Goal: Task Accomplishment & Management: Complete application form

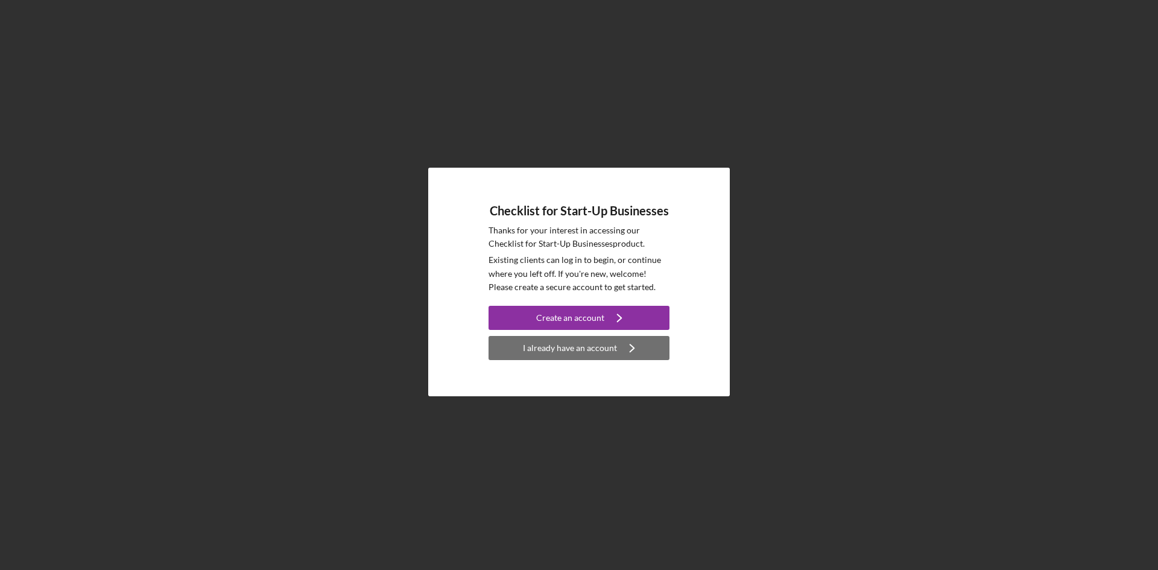
click at [580, 347] on div "I already have an account" at bounding box center [570, 348] width 94 height 24
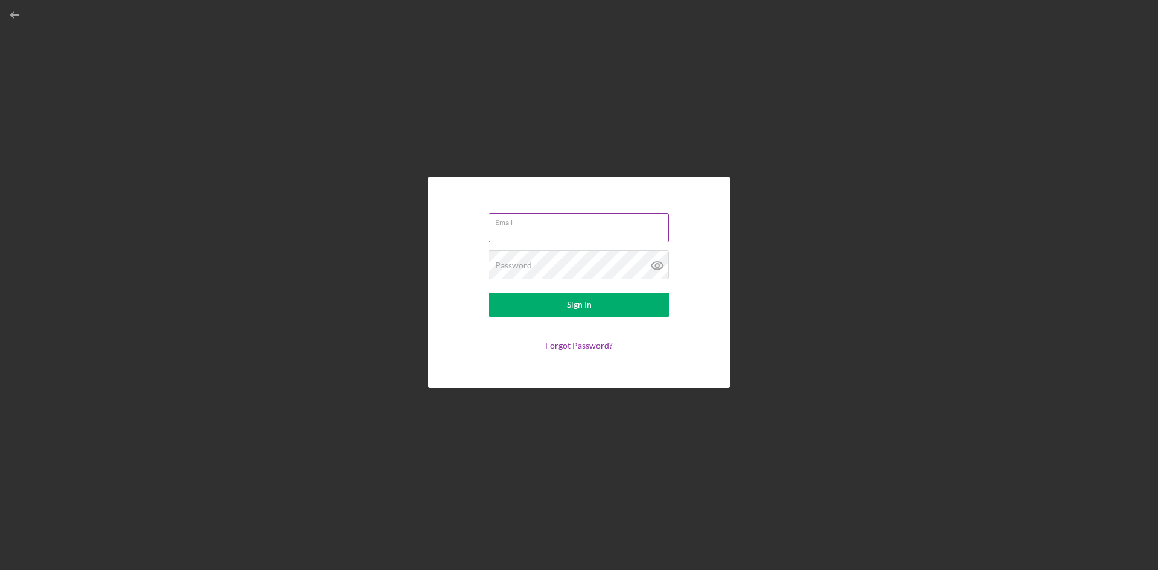
click at [551, 234] on input "Email" at bounding box center [578, 227] width 180 height 29
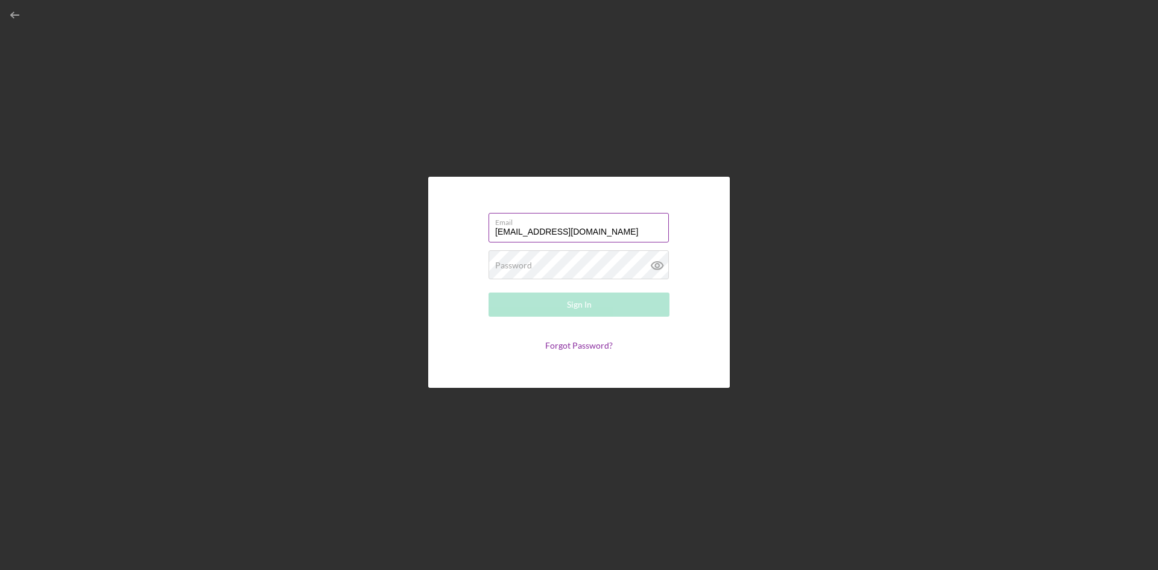
type input "[EMAIL_ADDRESS][DOMAIN_NAME]"
click at [488, 292] on button "Sign In" at bounding box center [578, 304] width 181 height 24
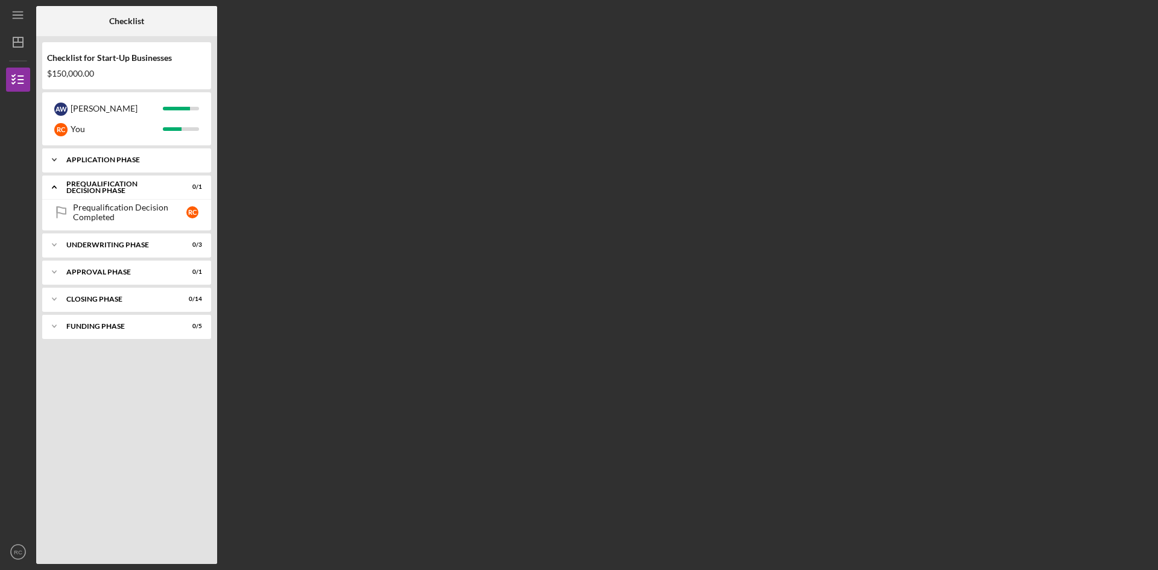
click at [128, 157] on div "Application Phase" at bounding box center [131, 159] width 130 height 7
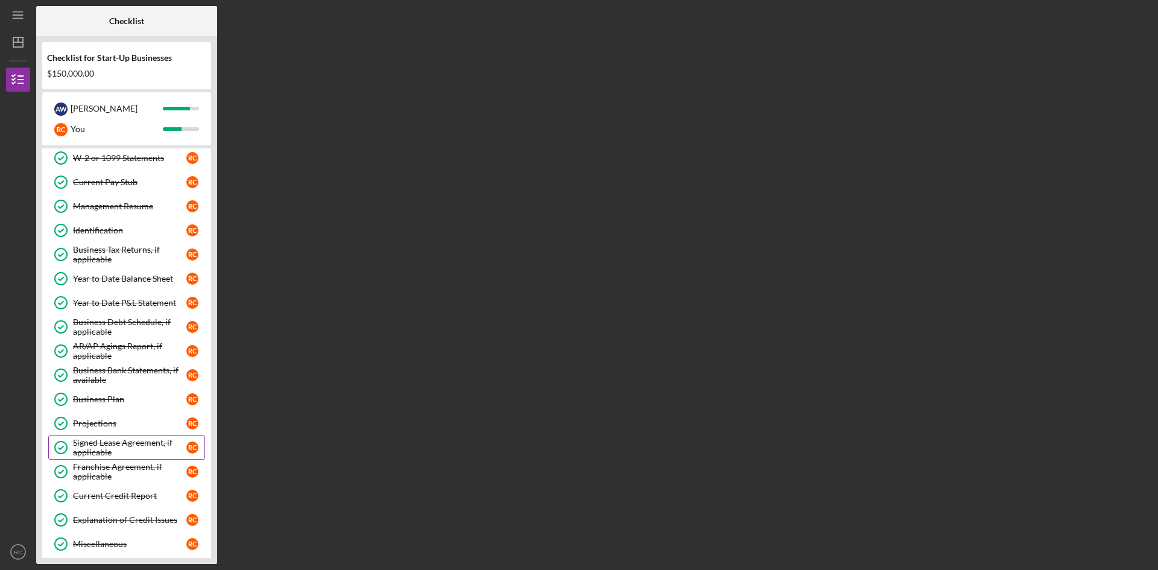
scroll to position [241, 0]
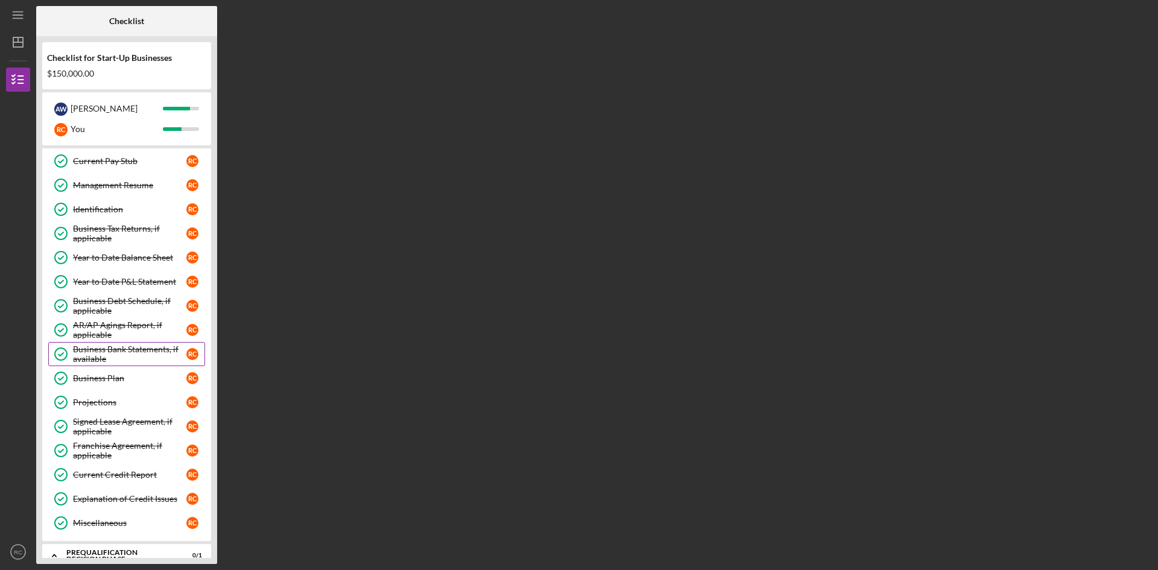
click at [107, 358] on div "Business Bank Statements, if available" at bounding box center [129, 353] width 113 height 19
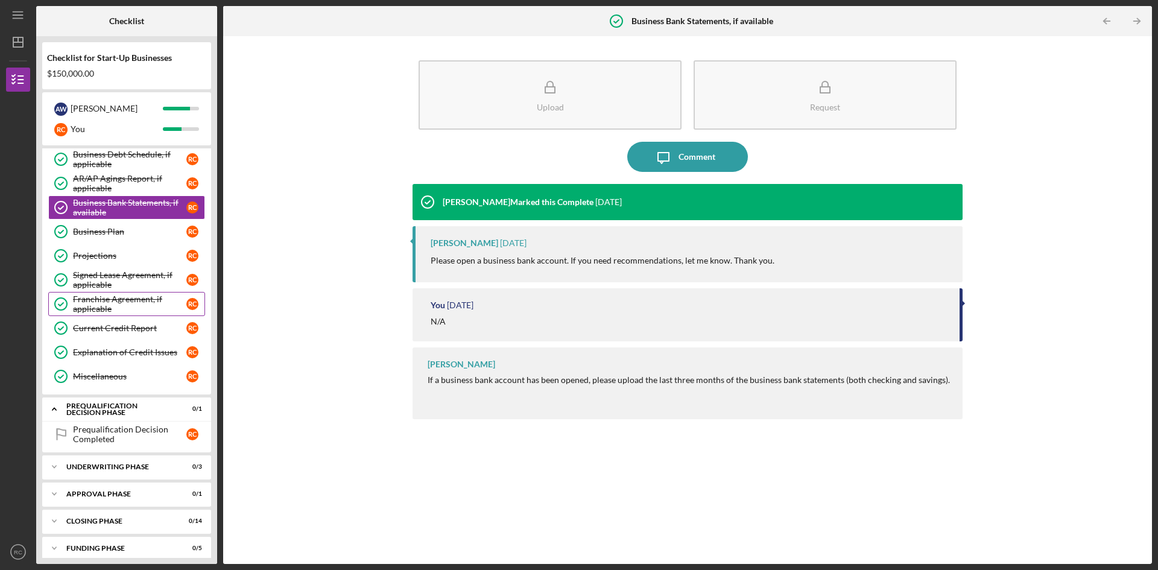
scroll to position [397, 0]
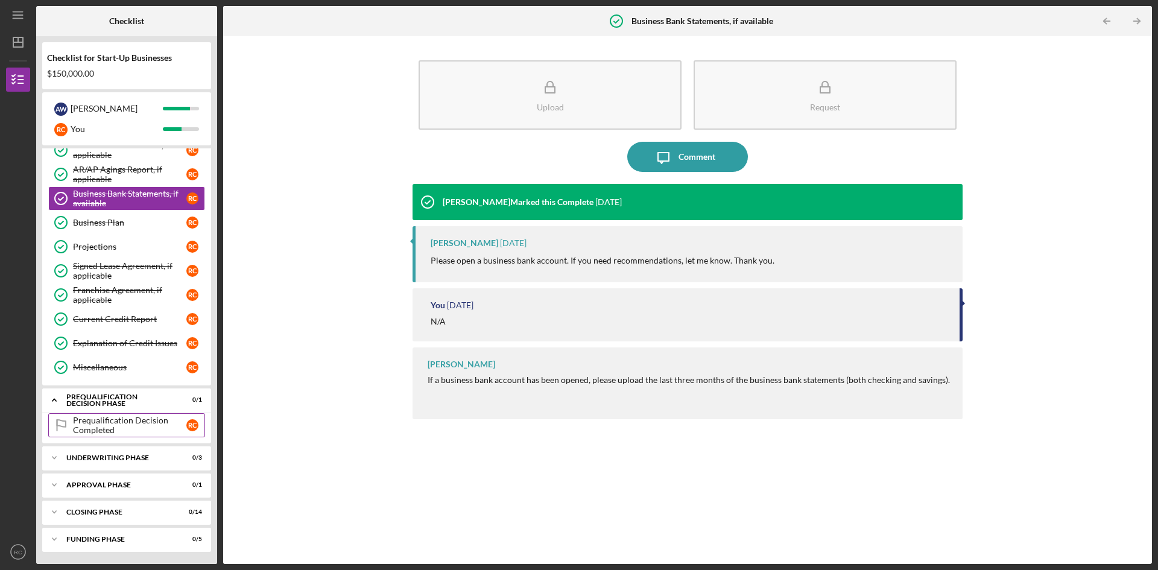
click at [108, 423] on div "Prequalification Decision Completed" at bounding box center [129, 425] width 113 height 19
